Goal: Navigation & Orientation: Understand site structure

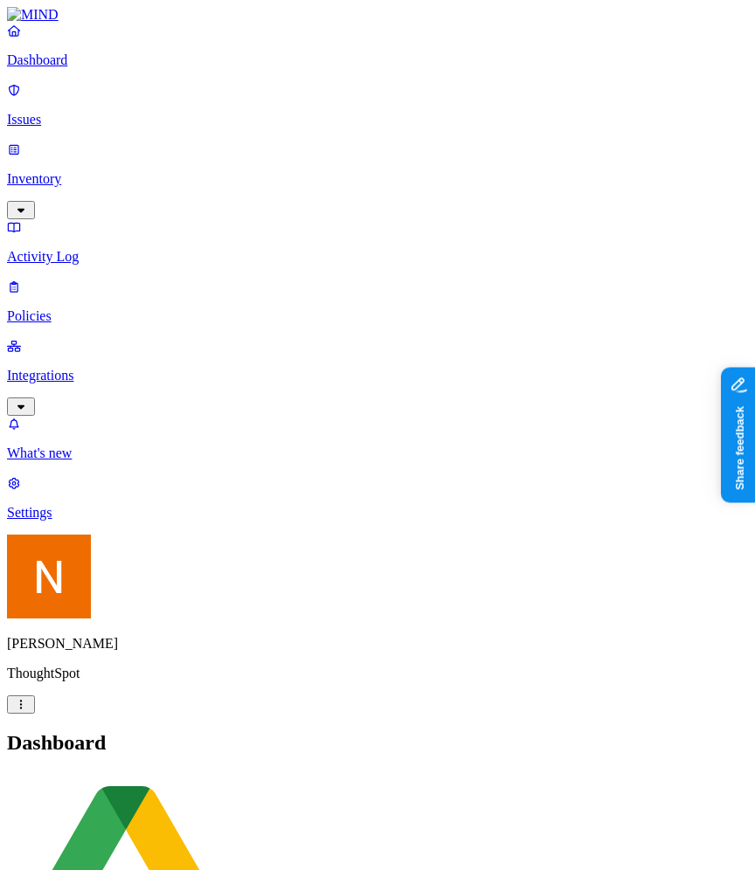
click at [163, 219] on link "Activity Log" at bounding box center [377, 241] width 741 height 45
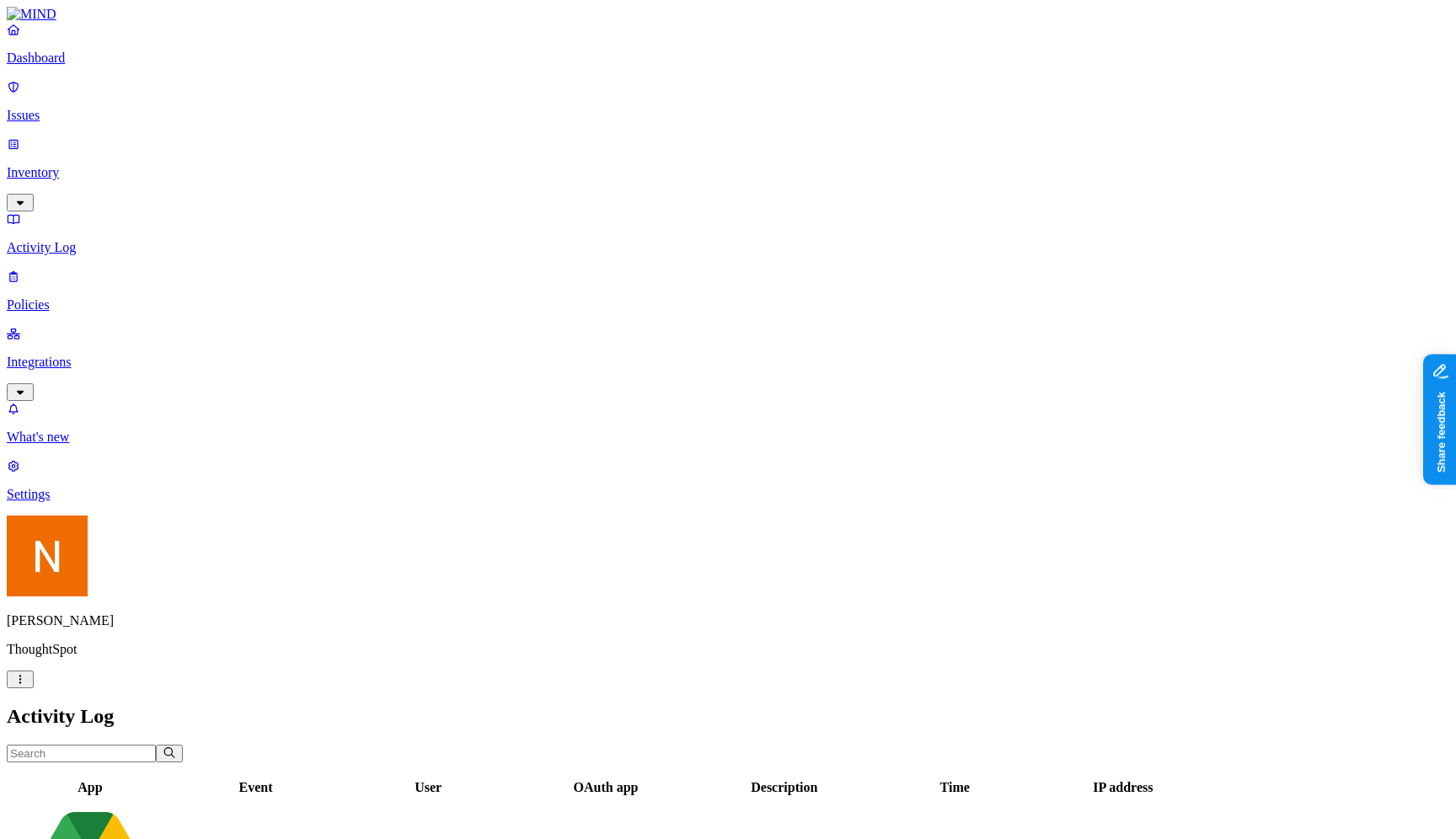
click at [156, 689] on div "Nitai Mishary ThoughtSpot" at bounding box center [728, 602] width 1443 height 173
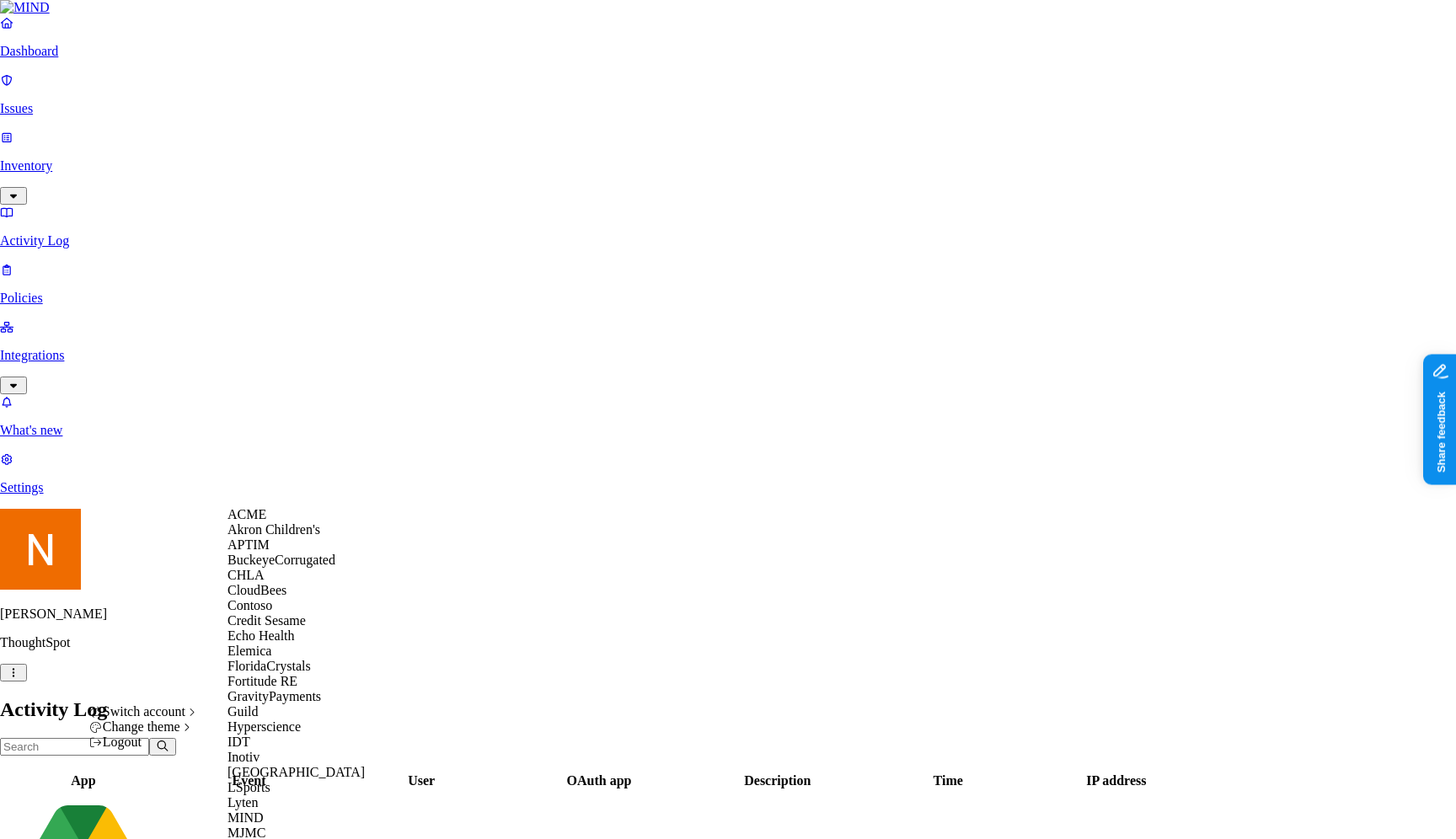
click at [275, 523] on div "ACME" at bounding box center [309, 515] width 163 height 15
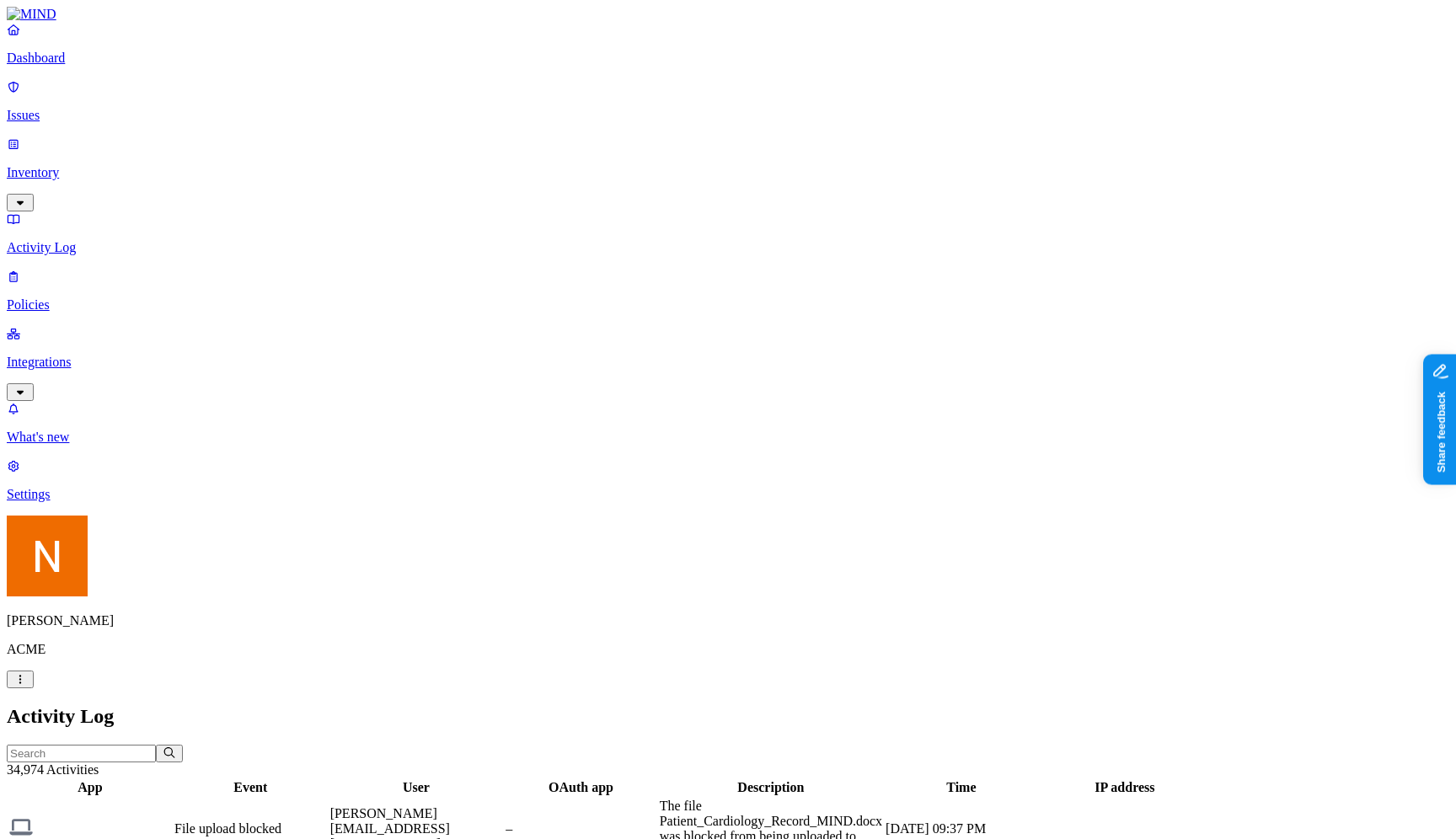
click at [636, 744] on header "34,974 Activities" at bounding box center [728, 761] width 1443 height 33
click at [930, 705] on h2 "Activity Log" at bounding box center [728, 717] width 1443 height 23
click at [86, 501] on nav "Dashboard Issues Inventory Activity Log Policies Integrations What's new 1 Sett…" at bounding box center [728, 262] width 1443 height 480
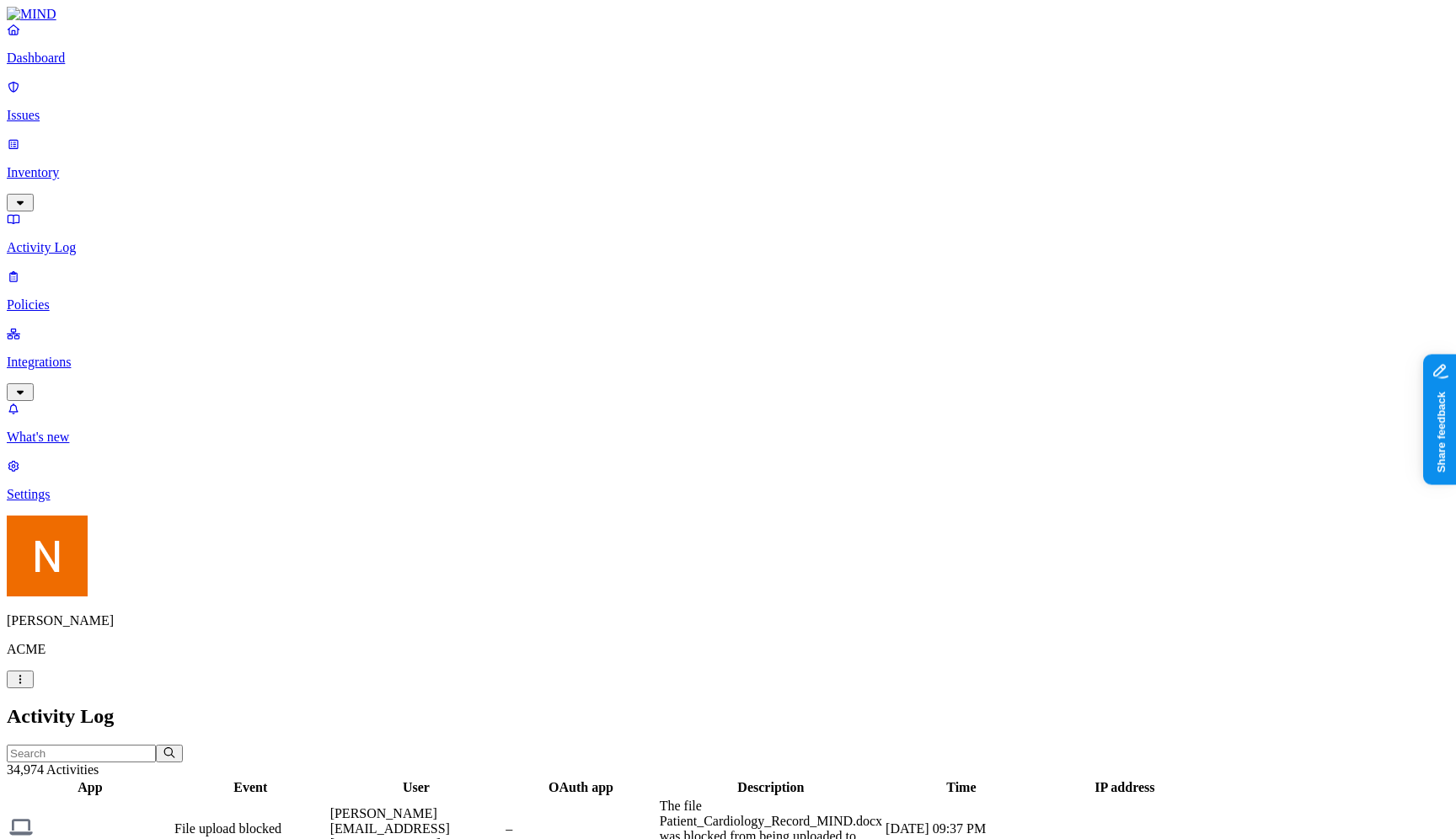
scroll to position [124, 0]
click at [70, 108] on p "Issues" at bounding box center [728, 116] width 1443 height 15
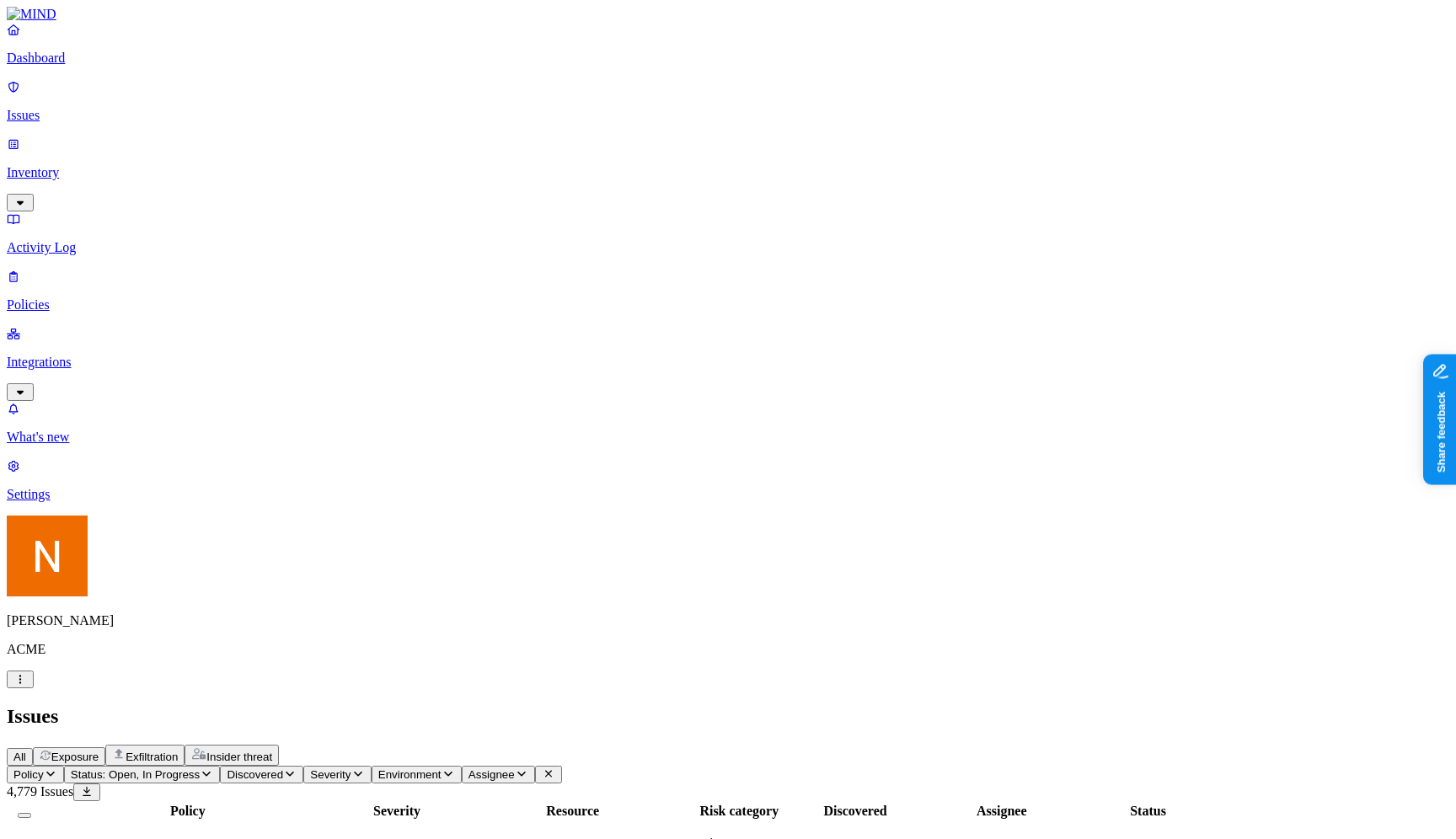
click at [124, 165] on p "Inventory" at bounding box center [728, 173] width 1443 height 15
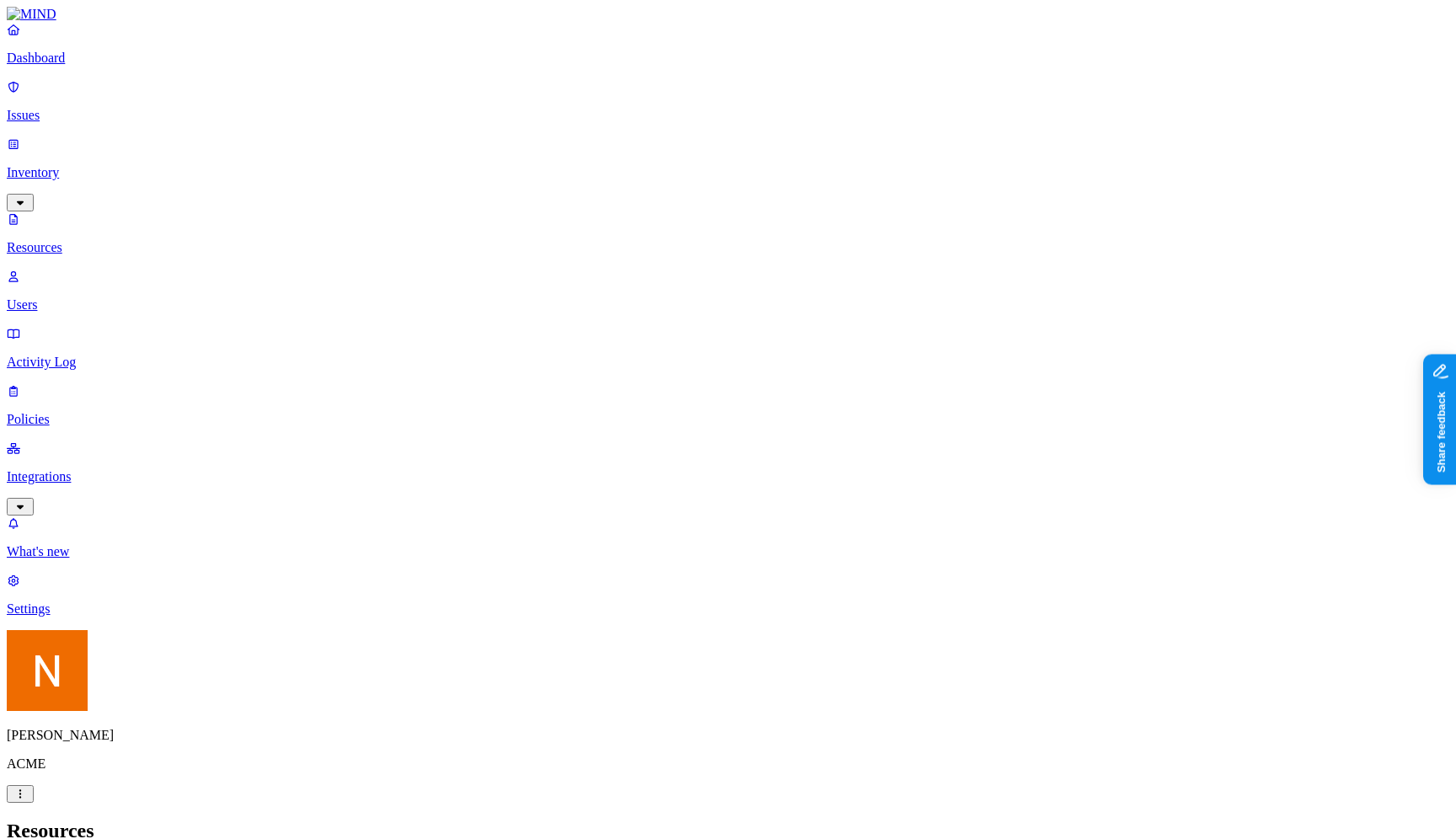
click at [112, 297] on p "Users" at bounding box center [728, 305] width 1443 height 15
click at [90, 441] on link "Integrations" at bounding box center [728, 476] width 1443 height 72
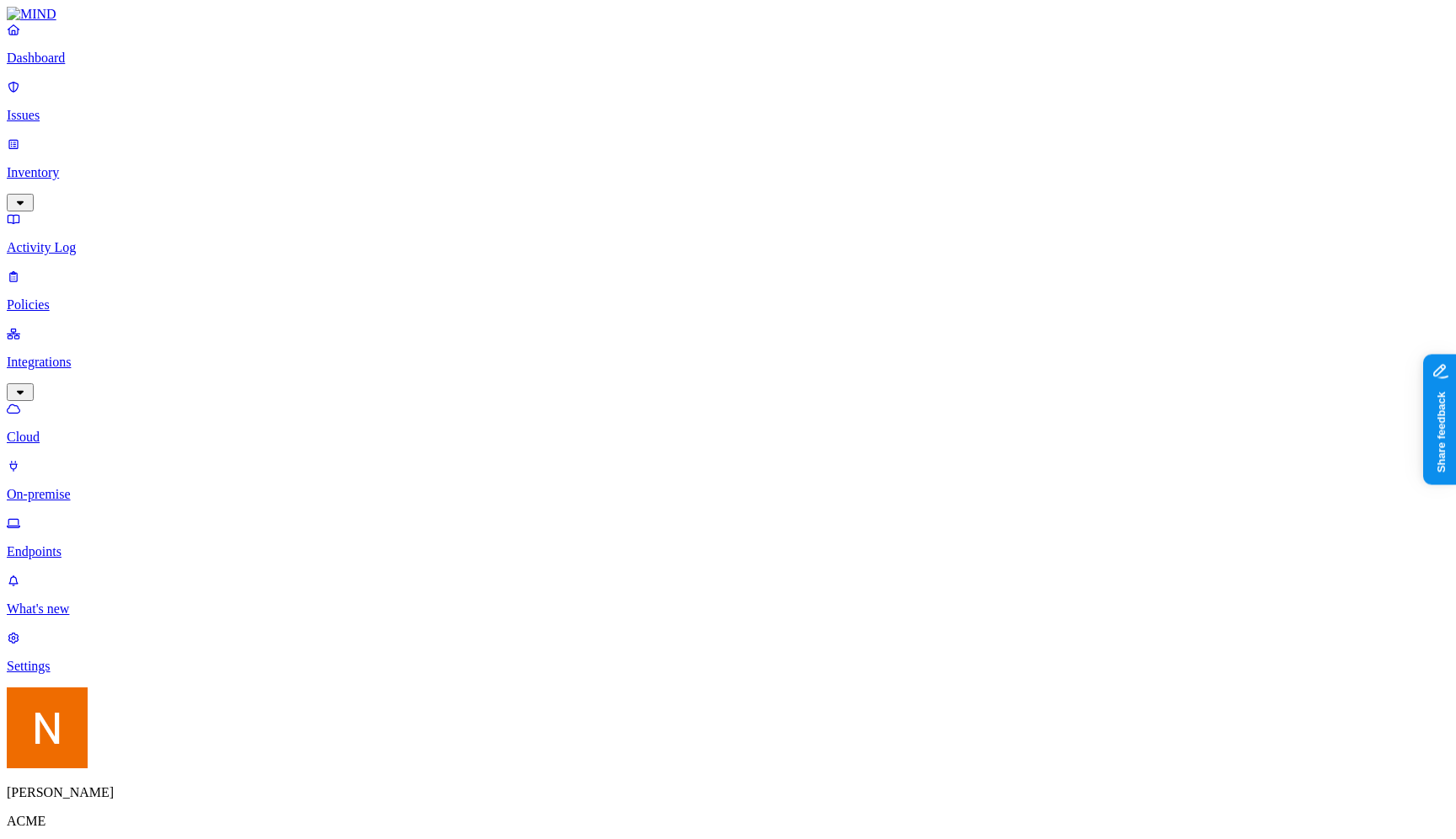
click at [123, 297] on p "Policies" at bounding box center [728, 305] width 1443 height 15
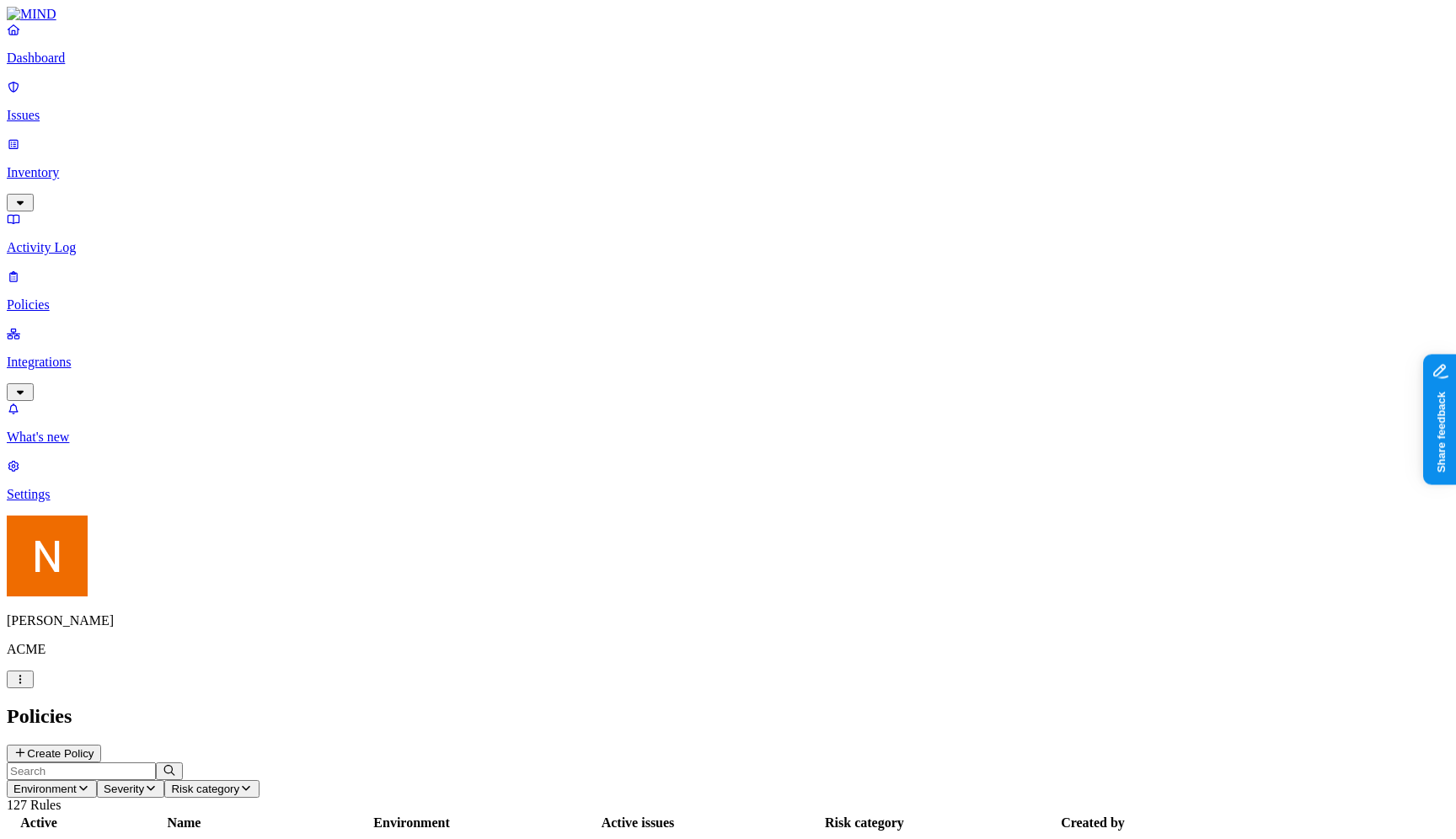
click at [117, 502] on nav "Dashboard Issues Inventory Activity Log Policies Integrations What's new 1 Sett…" at bounding box center [728, 262] width 1443 height 480
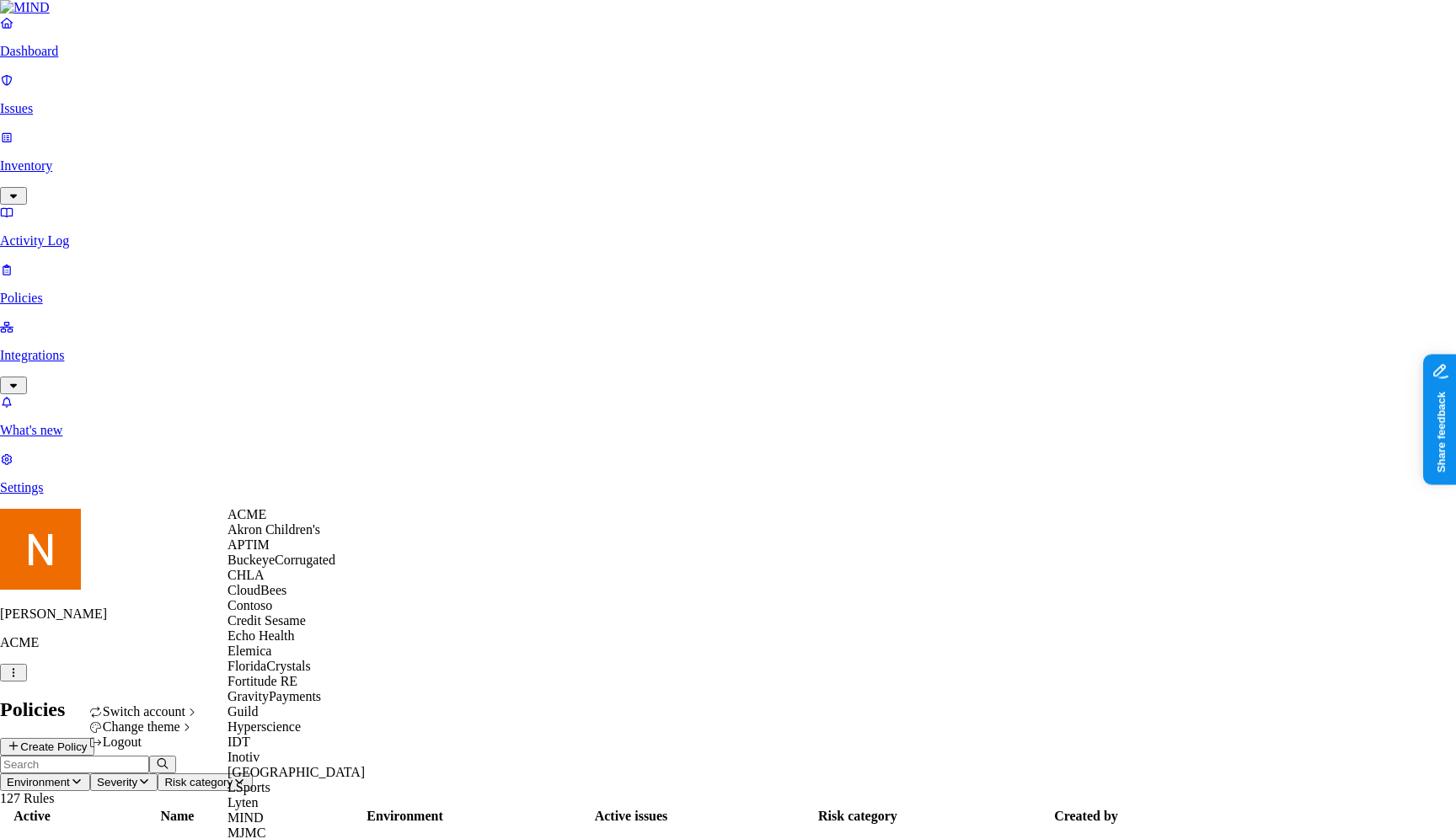
scroll to position [663, 0]
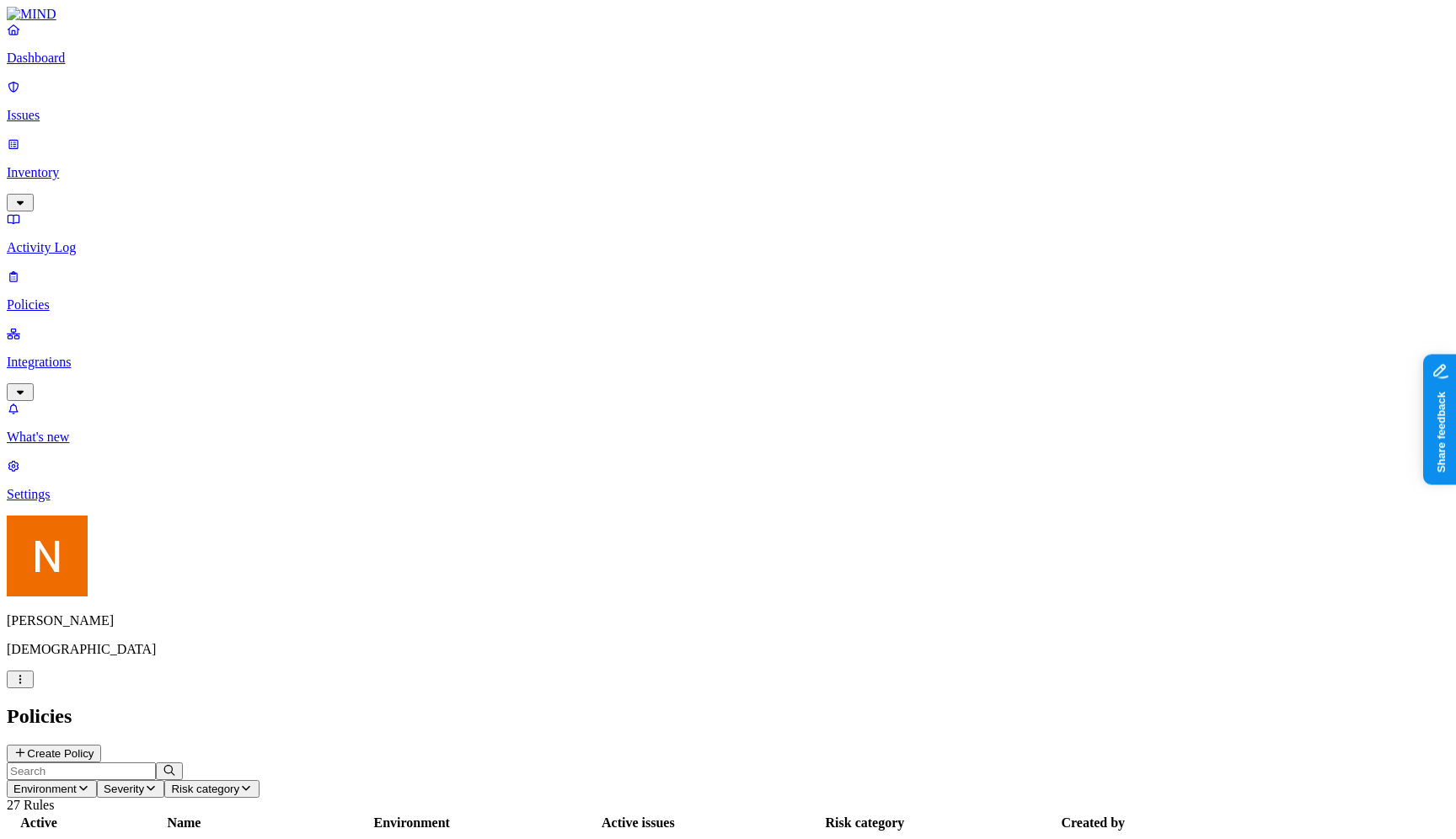
click at [114, 165] on p "Inventory" at bounding box center [728, 173] width 1443 height 15
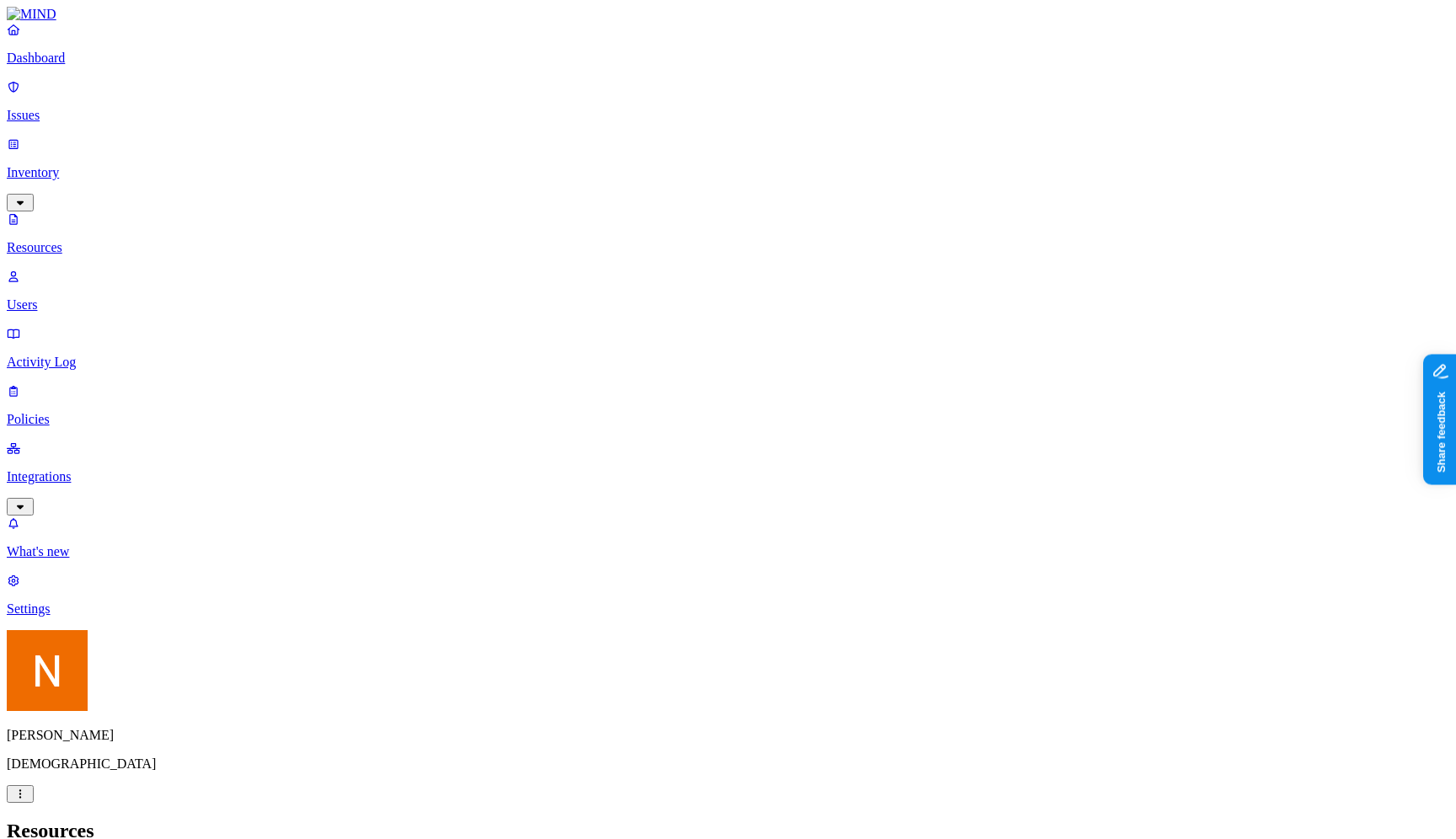
click at [826, 195] on ol "Internal users Trusted users Entire domains External users Public" at bounding box center [809, 229] width 34 height 288
click at [826, 328] on div "Public" at bounding box center [826, 350] width 0 height 45
click at [917, 820] on header "Resources" at bounding box center [728, 831] width 1443 height 23
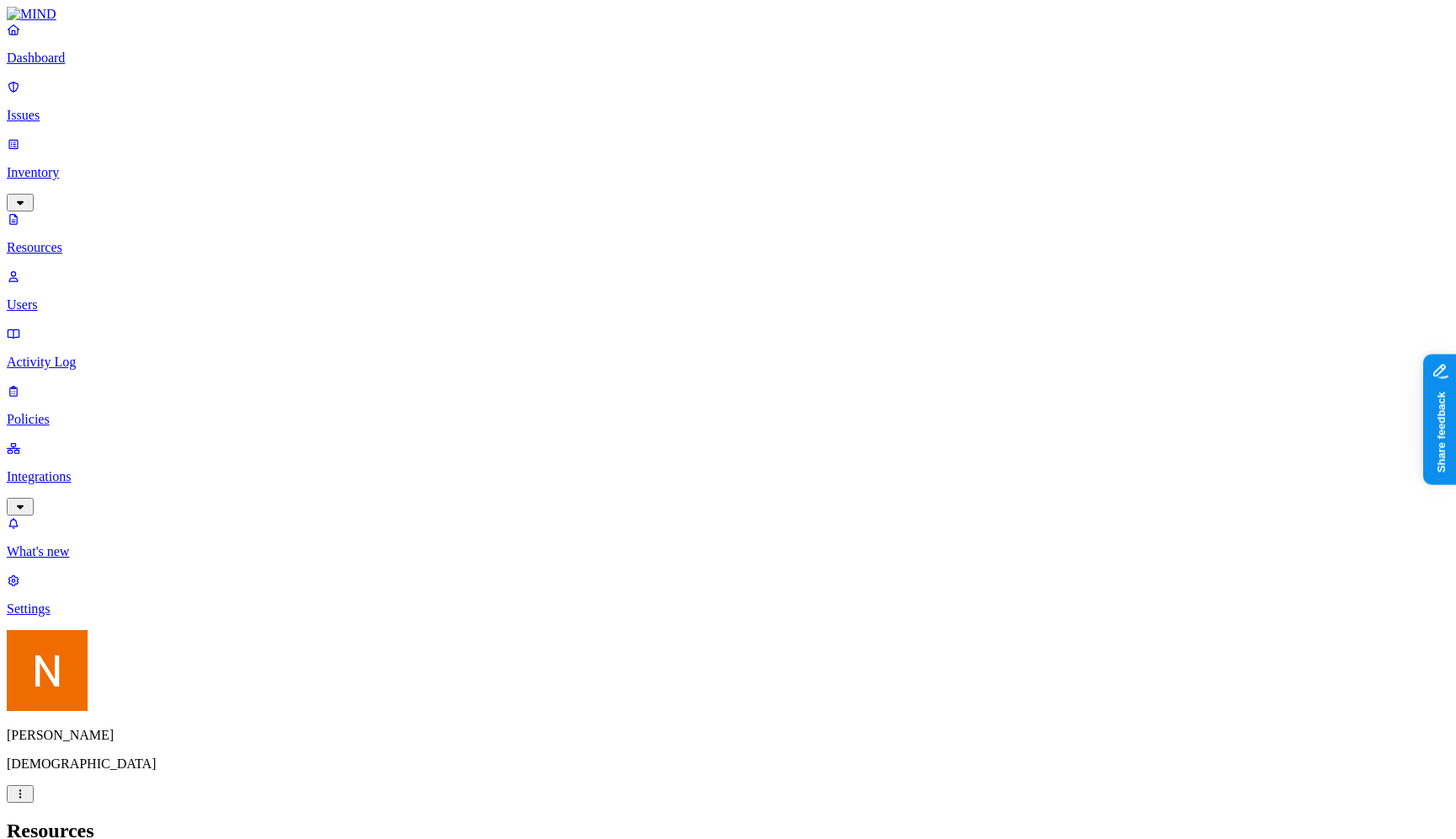
click at [101, 137] on link "Inventory" at bounding box center [728, 173] width 1443 height 72
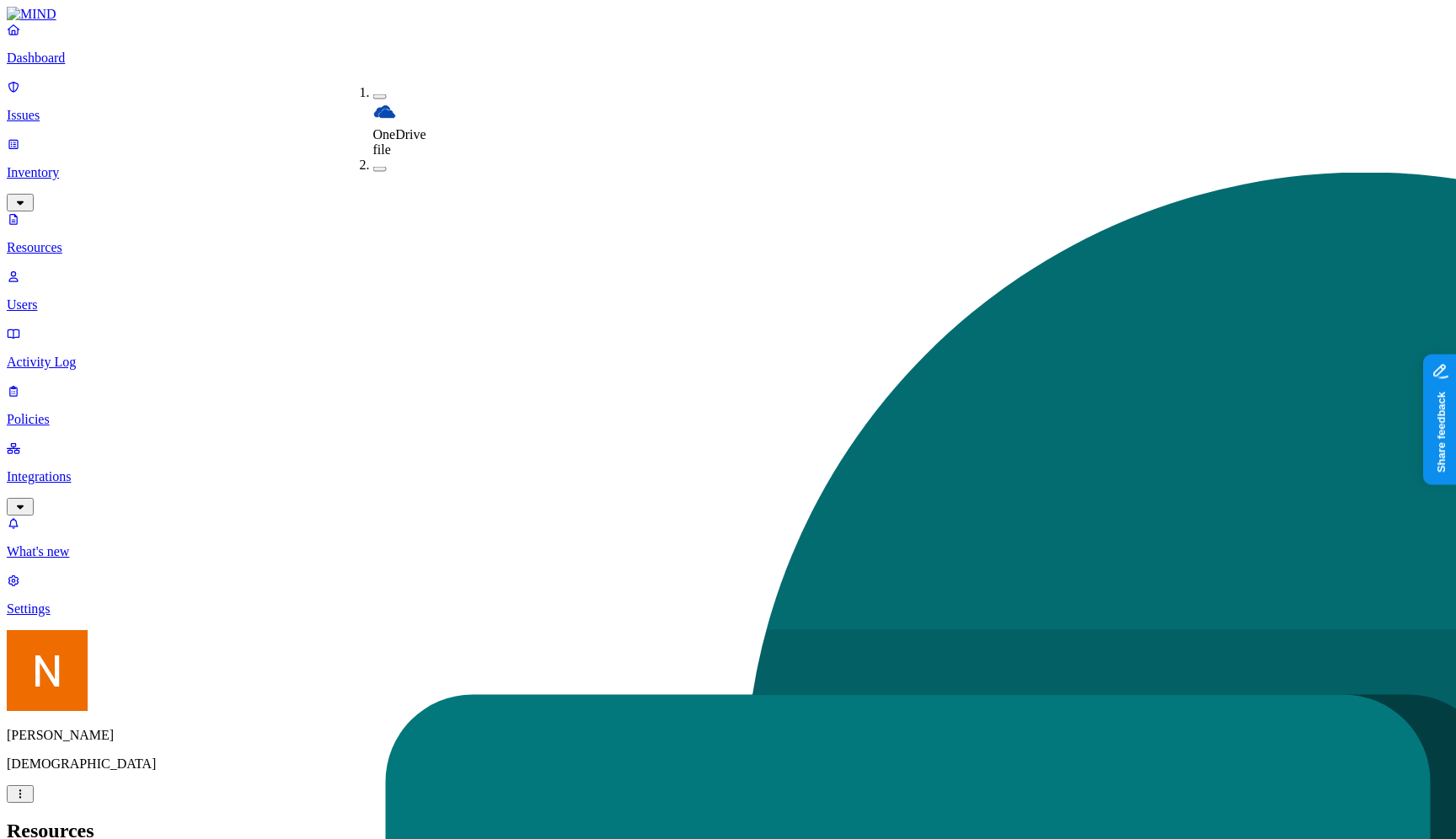
click at [514, 820] on div "Resources" at bounding box center [728, 831] width 1443 height 23
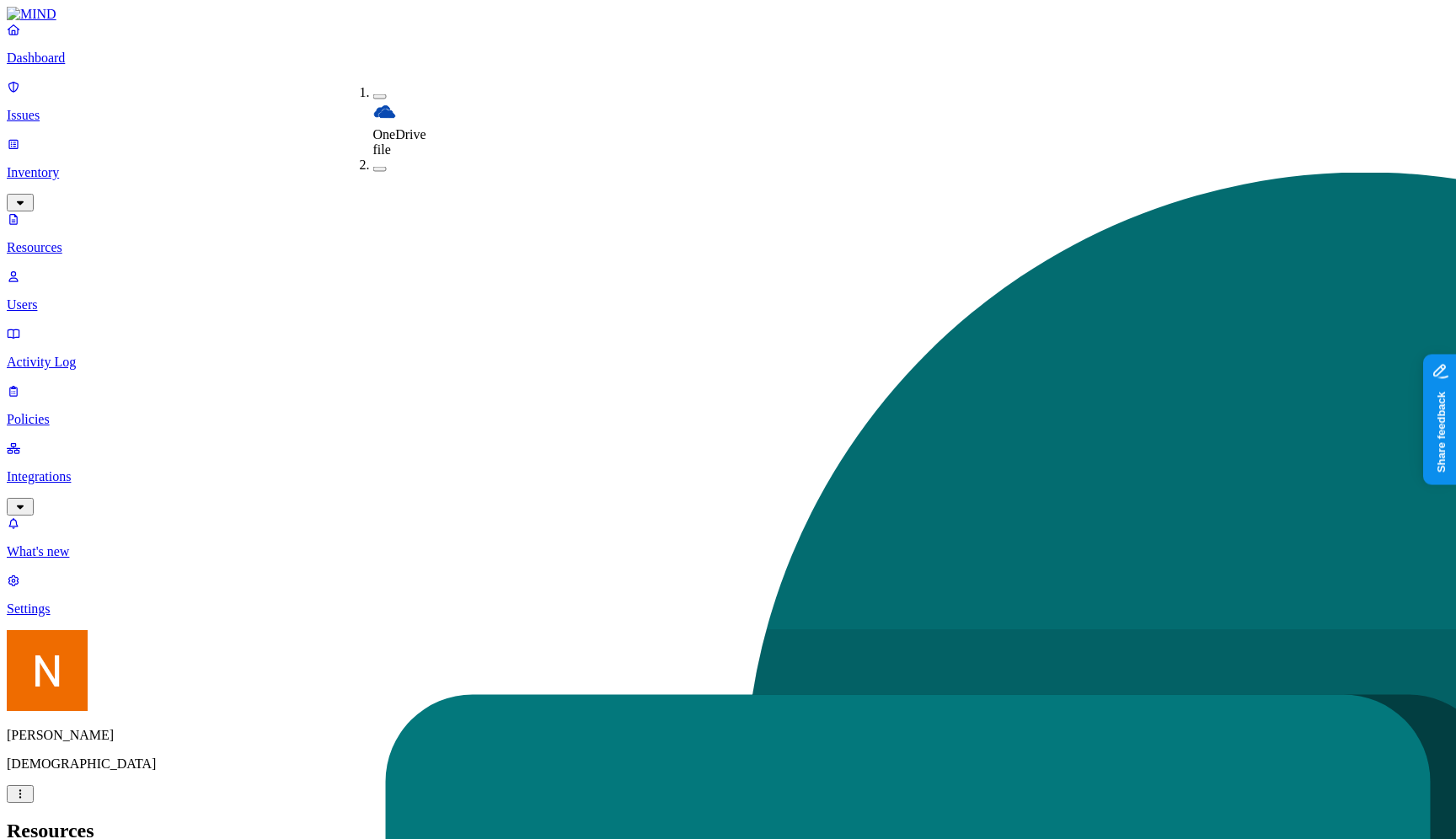
click at [373, 167] on button "button" at bounding box center [380, 169] width 13 height 5
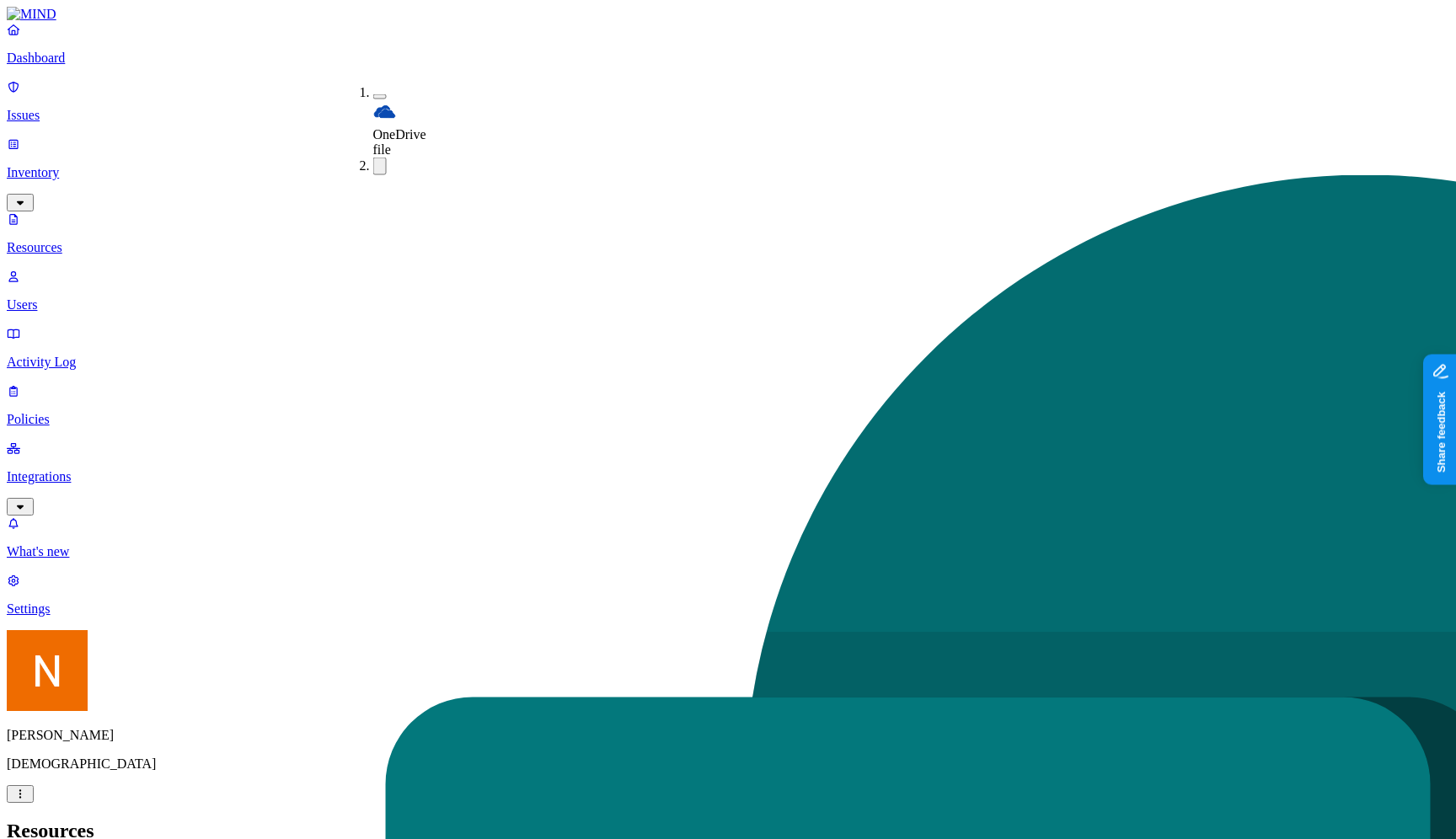
click at [373, 85] on div "OneDrive file" at bounding box center [373, 121] width 0 height 72
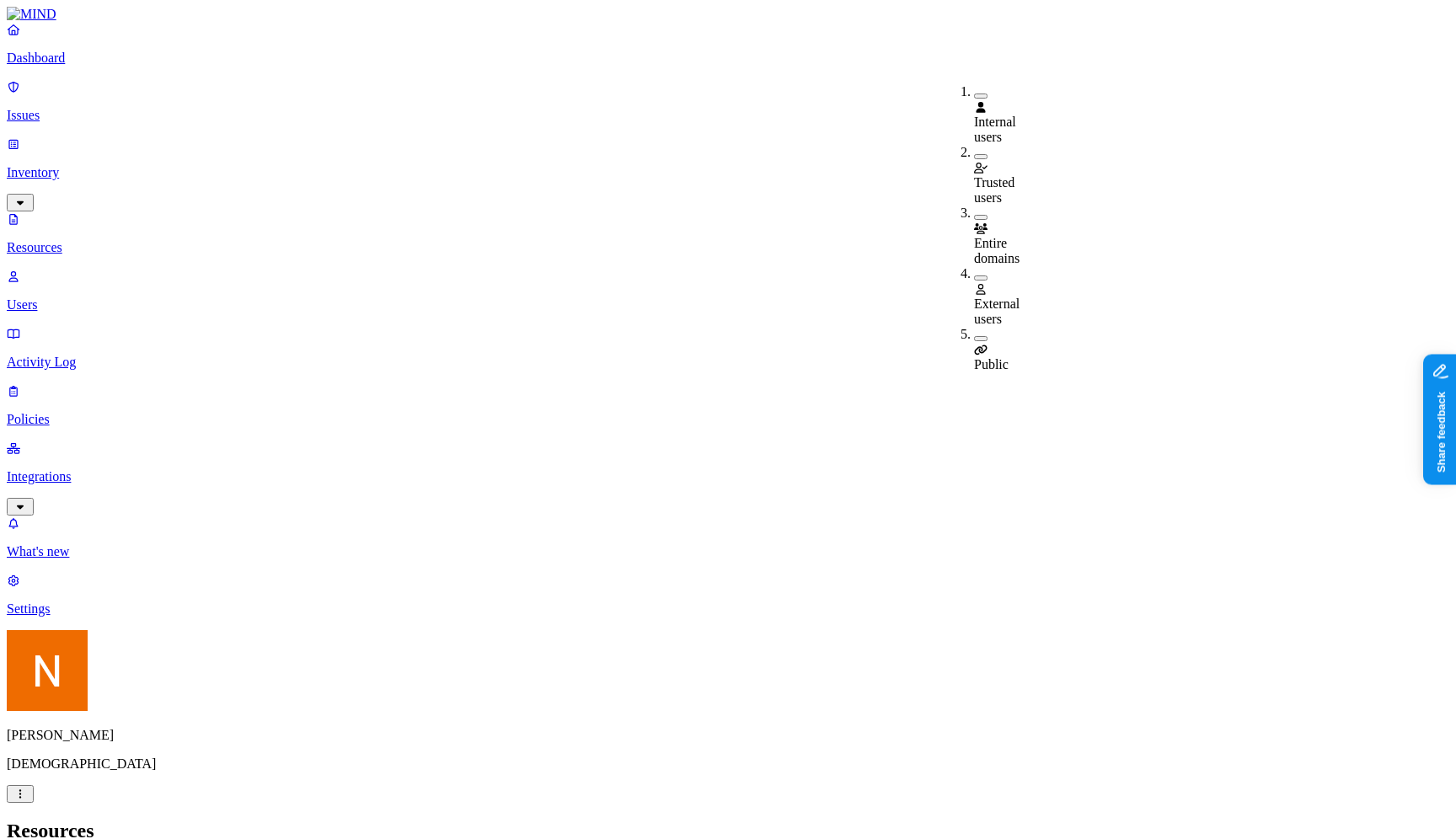
click at [974, 327] on div "Public" at bounding box center [974, 349] width 0 height 45
click at [993, 820] on header "Resources" at bounding box center [728, 831] width 1443 height 23
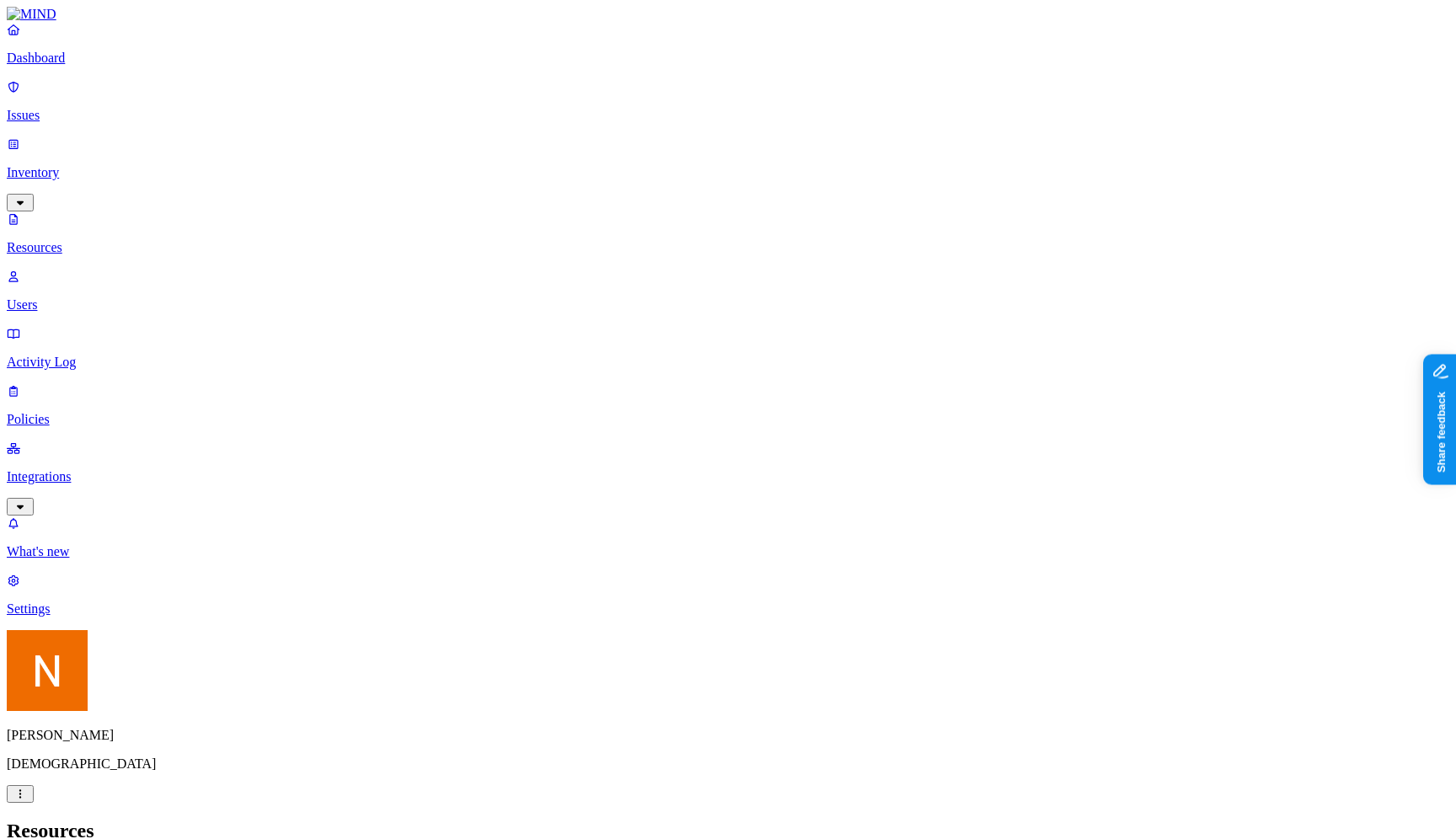
drag, startPoint x: 1311, startPoint y: 70, endPoint x: 1329, endPoint y: 70, distance: 18.0
click at [1027, 820] on header "Resources" at bounding box center [728, 831] width 1443 height 23
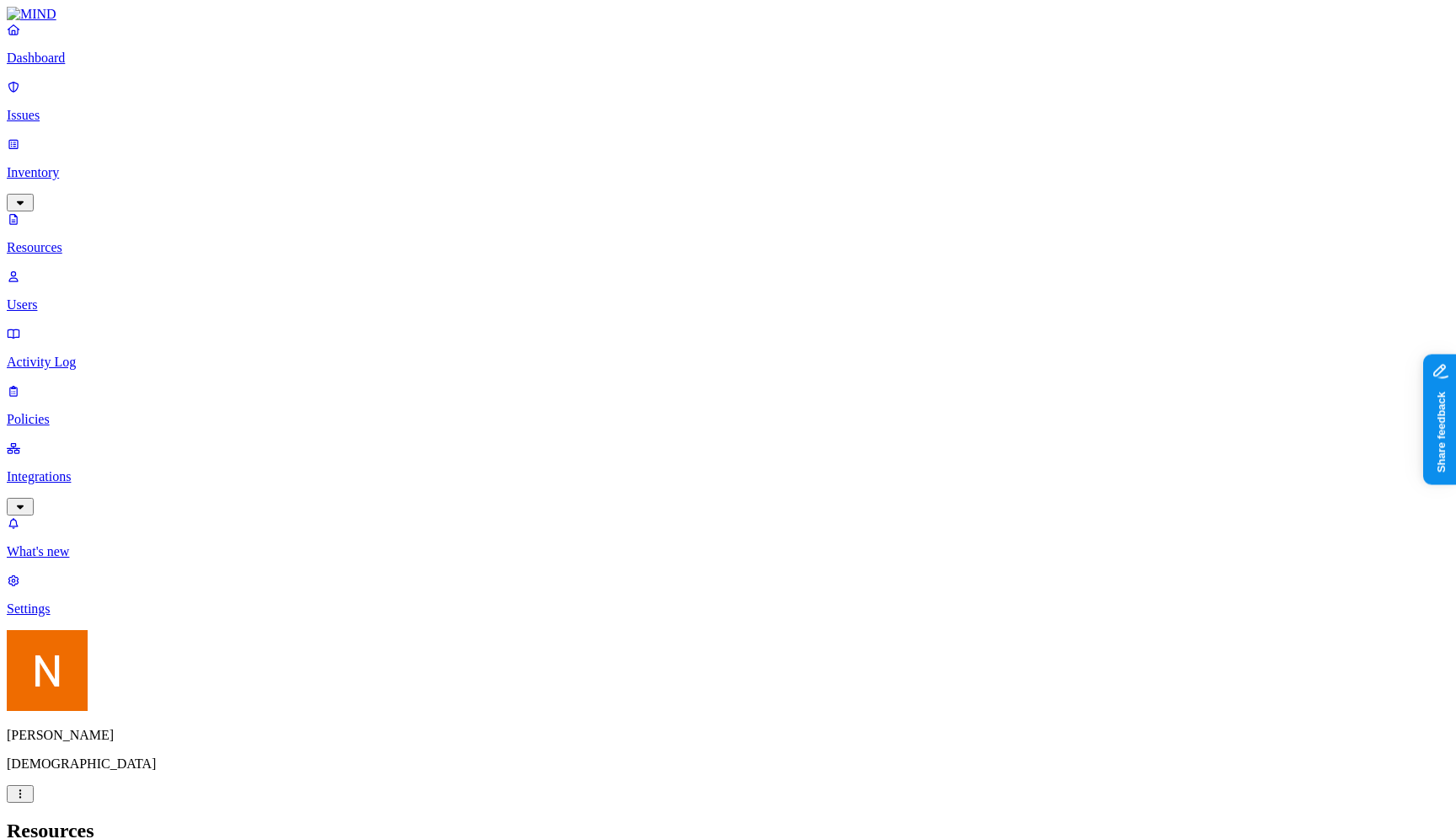
click at [896, 820] on h2 "Resources" at bounding box center [728, 831] width 1443 height 23
click at [109, 412] on p "Policies" at bounding box center [728, 420] width 1443 height 15
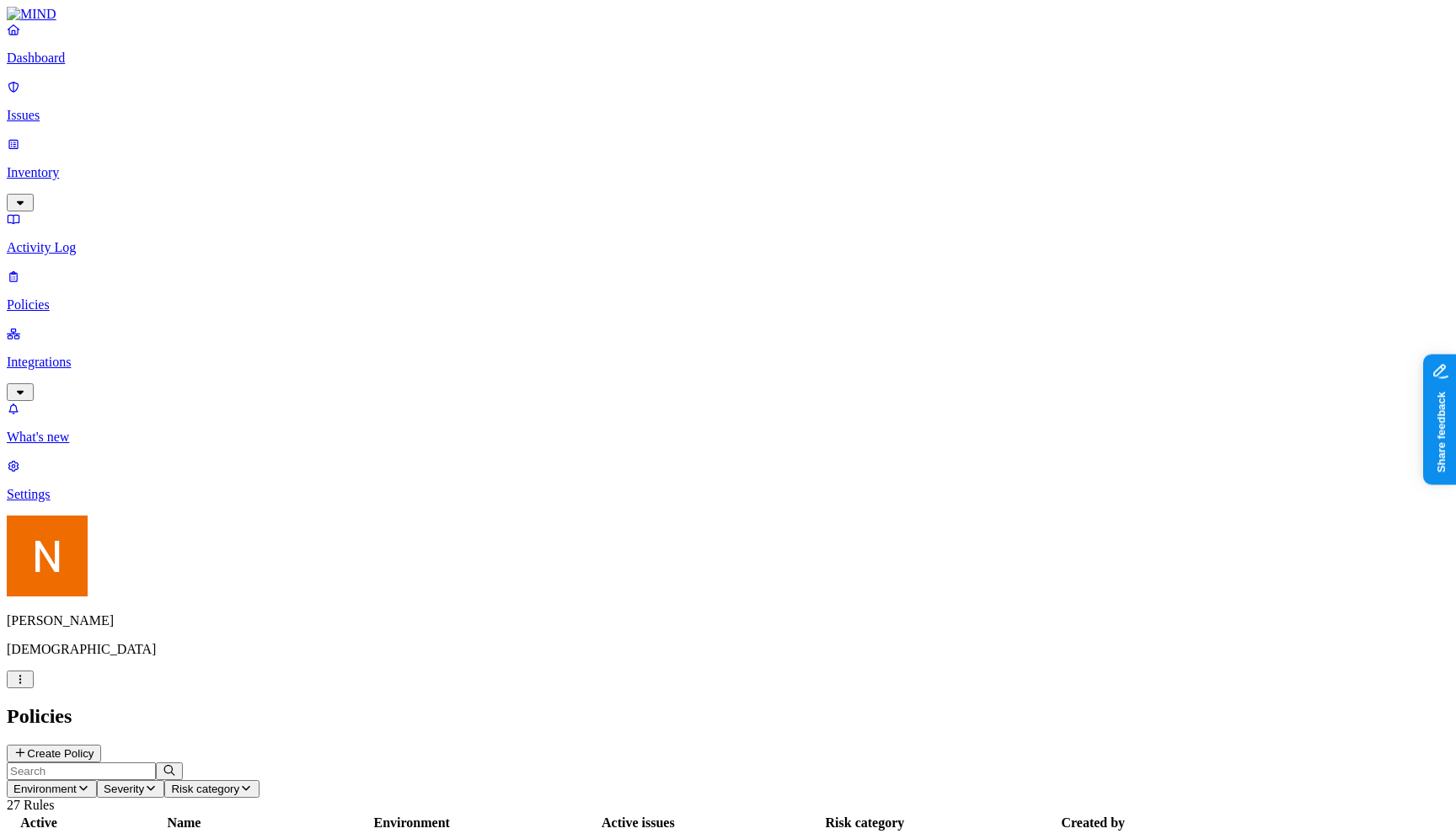
click at [747, 705] on div "Policies Create Policy" at bounding box center [728, 733] width 1443 height 57
click at [783, 705] on h2 "Policies" at bounding box center [728, 717] width 1443 height 23
click at [846, 705] on h2 "Policies" at bounding box center [728, 717] width 1443 height 23
